Goal: Information Seeking & Learning: Learn about a topic

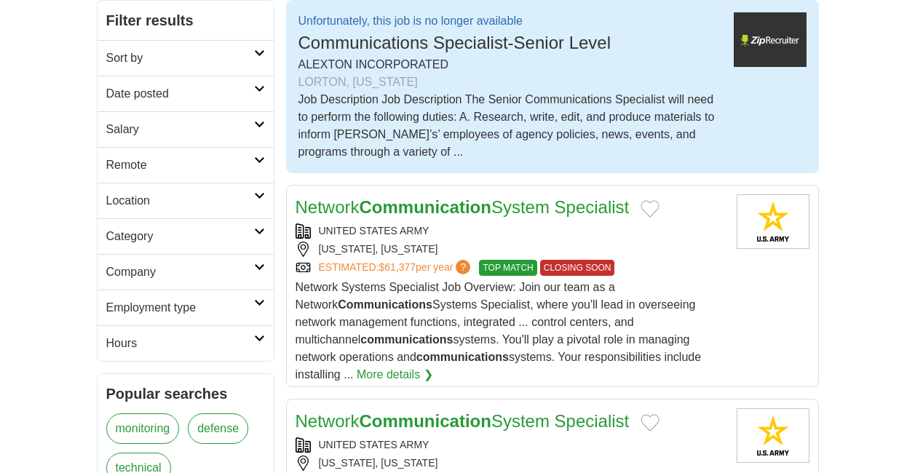
scroll to position [330, 0]
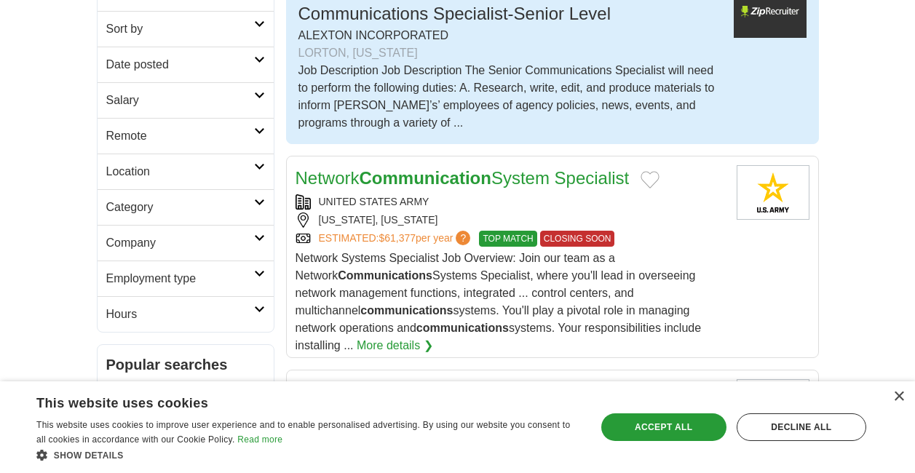
click at [622, 52] on div "LORTON, VIRGINIA" at bounding box center [510, 52] width 424 height 17
click at [780, 20] on img at bounding box center [770, 10] width 73 height 55
click at [384, 112] on div "Job Description Job Description The Senior Communications Specialist will need …" at bounding box center [510, 97] width 424 height 70
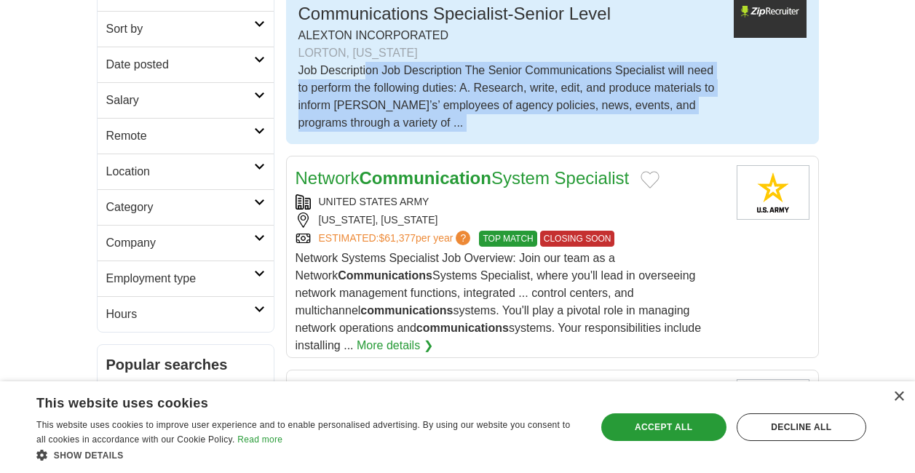
click at [384, 112] on div "Job Description Job Description The Senior Communications Specialist will need …" at bounding box center [510, 97] width 424 height 70
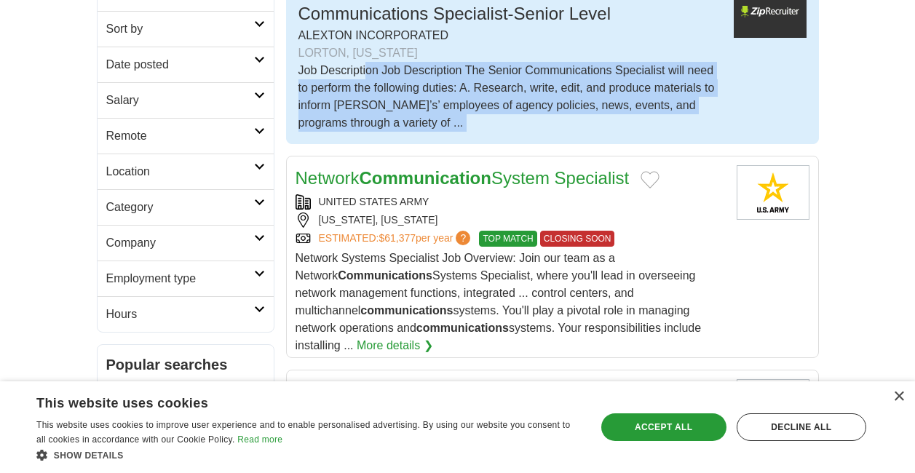
click at [384, 112] on div "Job Description Job Description The Senior Communications Specialist will need …" at bounding box center [510, 97] width 424 height 70
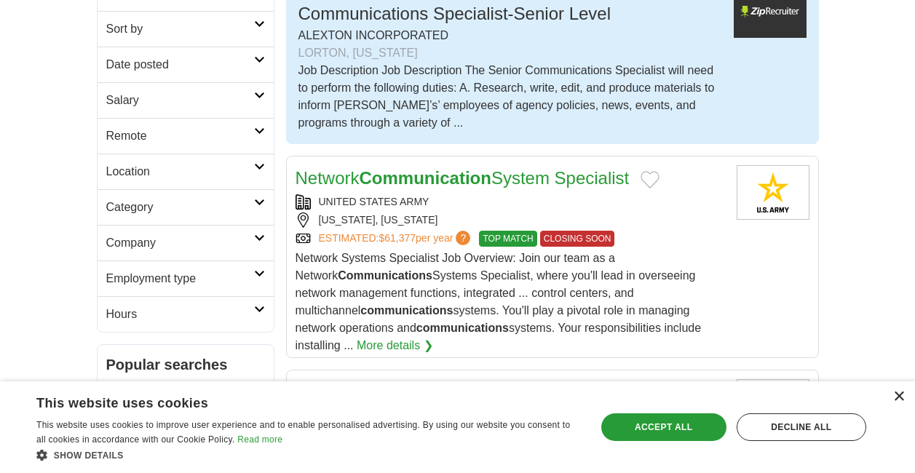
click at [895, 398] on div "×" at bounding box center [898, 397] width 11 height 11
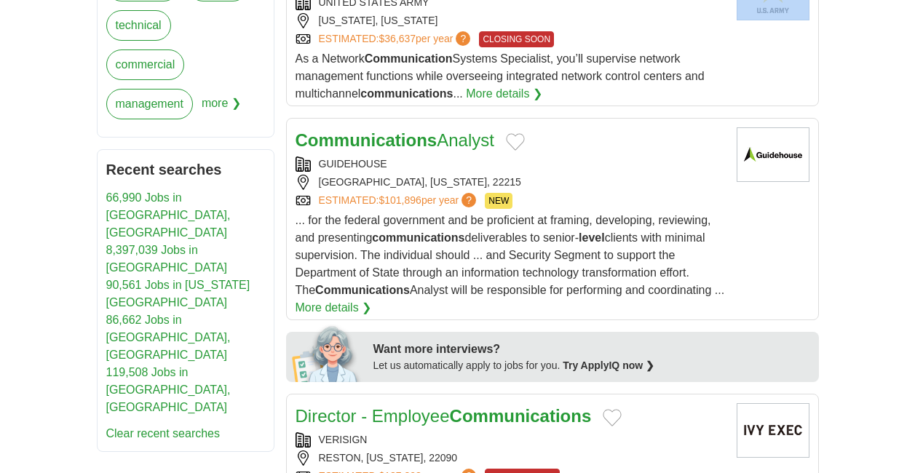
scroll to position [1157, 0]
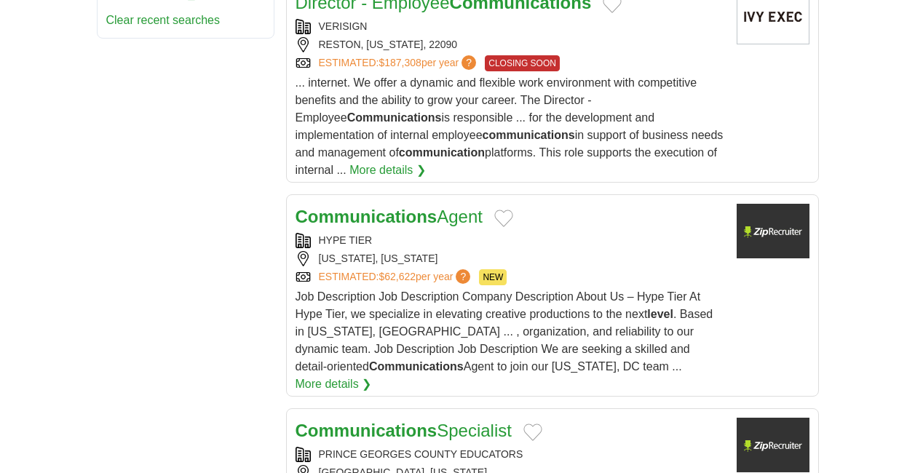
click at [404, 212] on strong "Communications" at bounding box center [367, 217] width 142 height 20
